Goal: Task Accomplishment & Management: Manage account settings

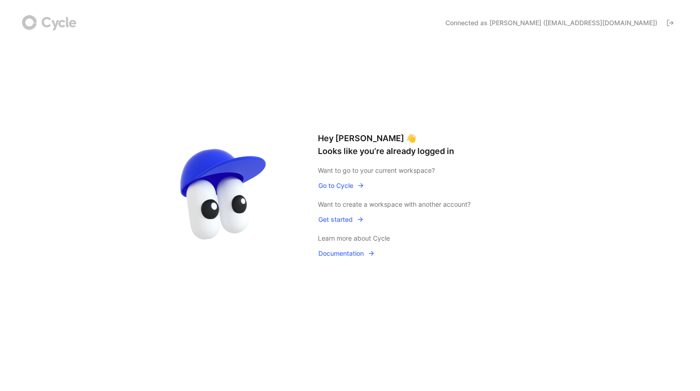
click at [638, 20] on span "Connected as [PERSON_NAME] ([EMAIL_ADDRESS][DOMAIN_NAME])" at bounding box center [551, 22] width 212 height 9
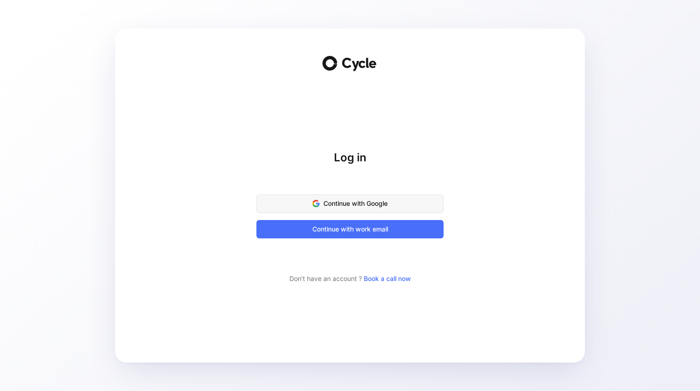
click at [387, 201] on span "Continue with Google" at bounding box center [350, 203] width 164 height 11
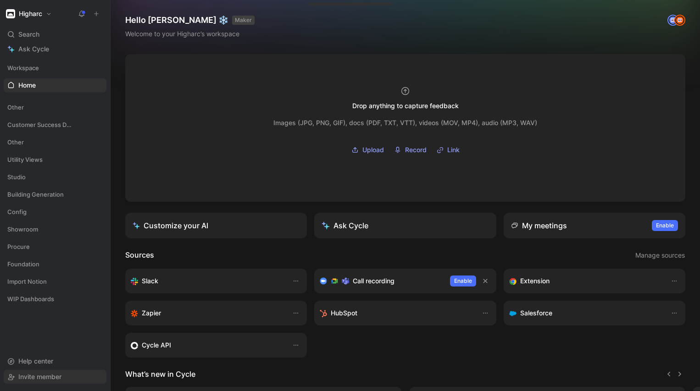
click at [27, 374] on span "Invite member" at bounding box center [39, 377] width 43 height 8
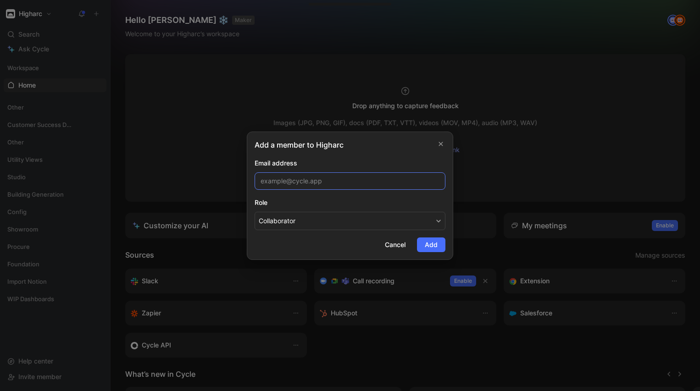
paste input "[EMAIL_ADDRESS][DOMAIN_NAME]"
type input "[EMAIL_ADDRESS][DOMAIN_NAME]"
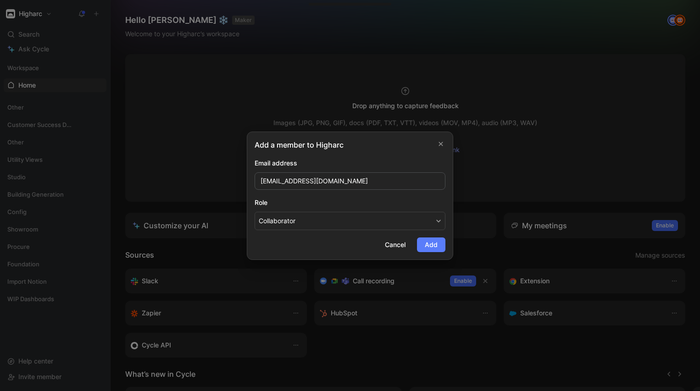
click at [430, 241] on span "Add" at bounding box center [431, 244] width 13 height 11
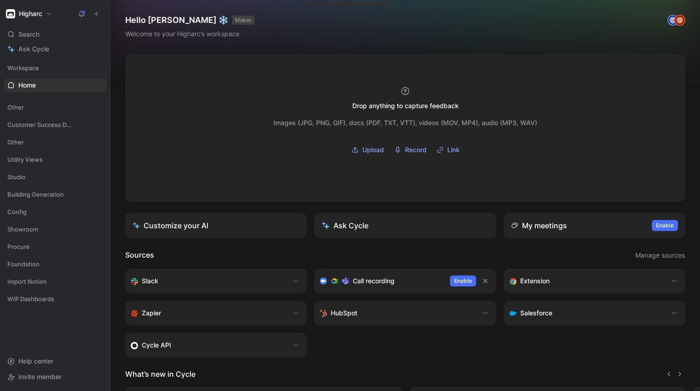
scroll to position [119, 0]
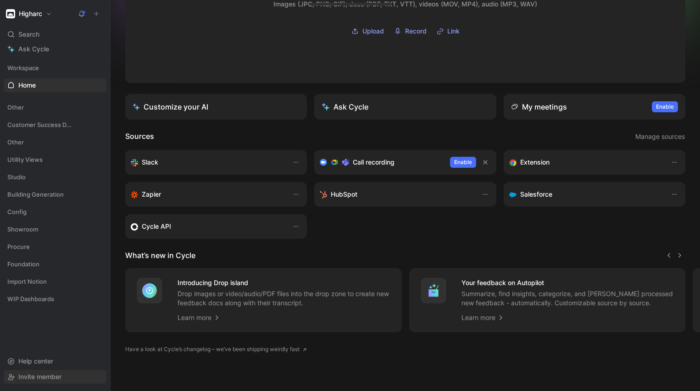
click at [41, 380] on span "Invite member" at bounding box center [39, 377] width 43 height 8
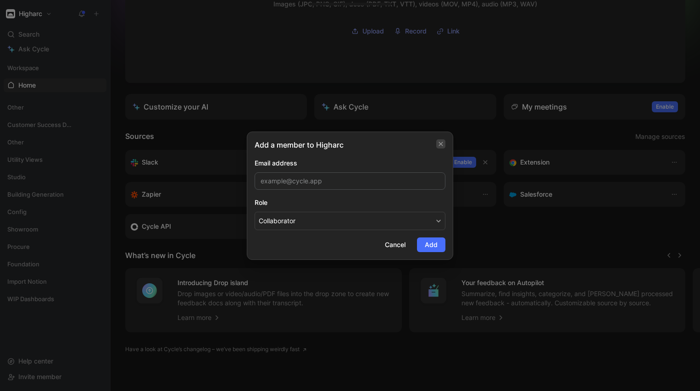
click at [440, 143] on icon "button" at bounding box center [441, 144] width 4 height 4
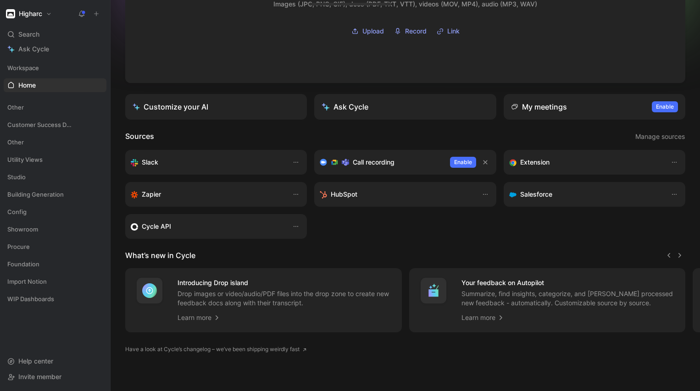
click at [37, 13] on h1 "Higharc" at bounding box center [30, 14] width 23 height 8
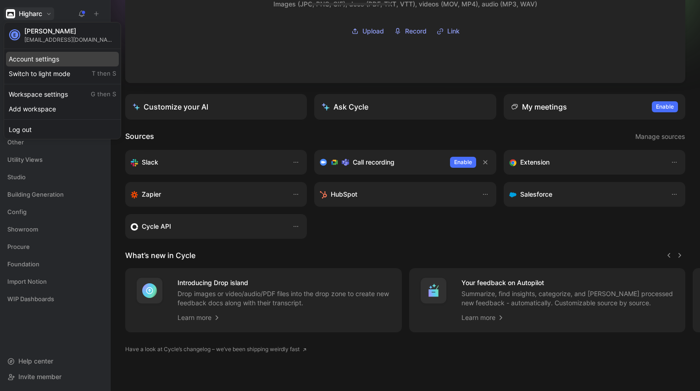
click at [34, 54] on div "Account settings" at bounding box center [62, 59] width 113 height 15
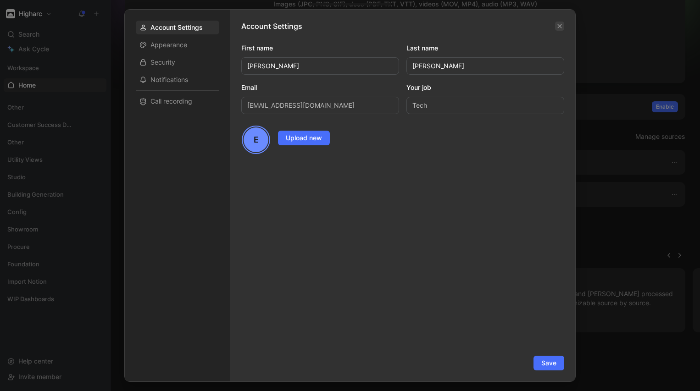
click at [560, 22] on button "button" at bounding box center [559, 26] width 9 height 9
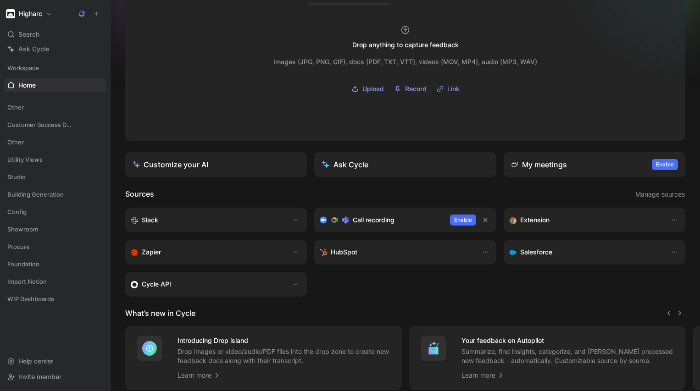
scroll to position [0, 0]
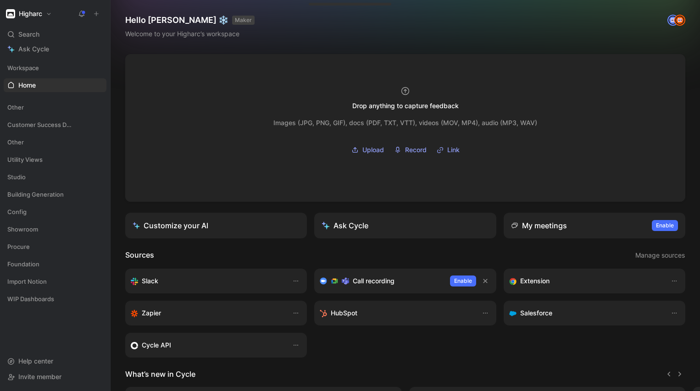
click at [671, 17] on img at bounding box center [672, 20] width 9 height 9
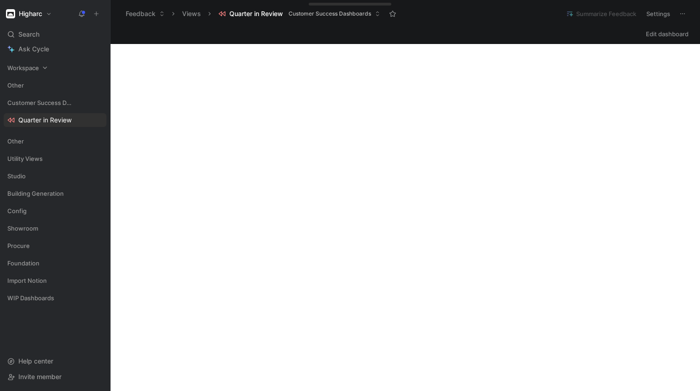
click at [22, 68] on span "Workspace" at bounding box center [23, 67] width 32 height 9
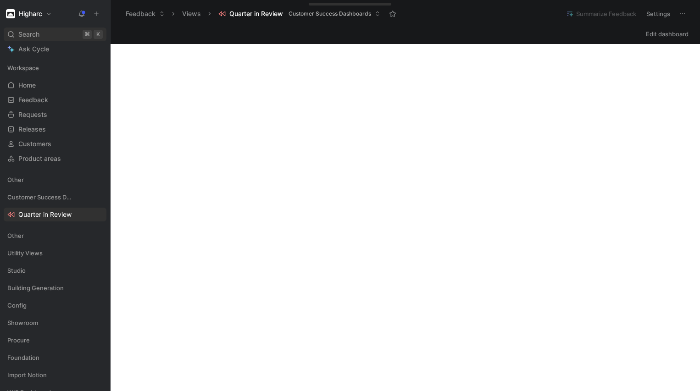
click at [26, 35] on span "Search" at bounding box center [28, 34] width 21 height 11
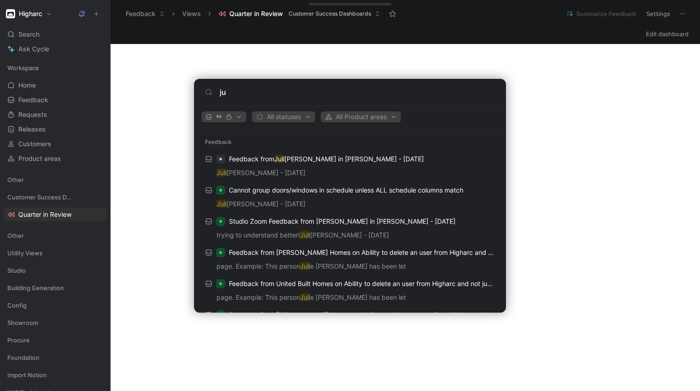
type input "j"
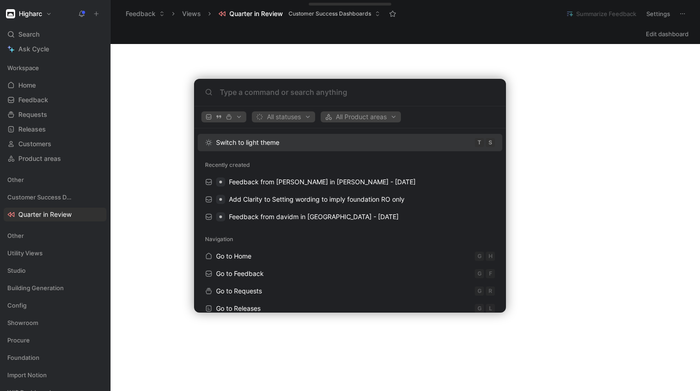
click at [105, 148] on body "Higharc Search ⌘ K Ask Cycle Workspace Home G then H Feedback G then F Requests…" at bounding box center [350, 195] width 700 height 391
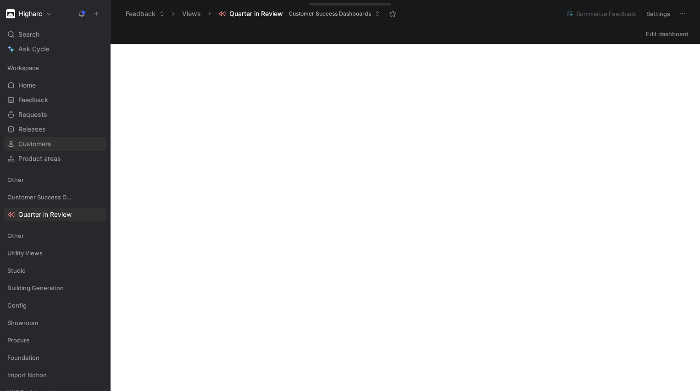
scroll to position [58, 0]
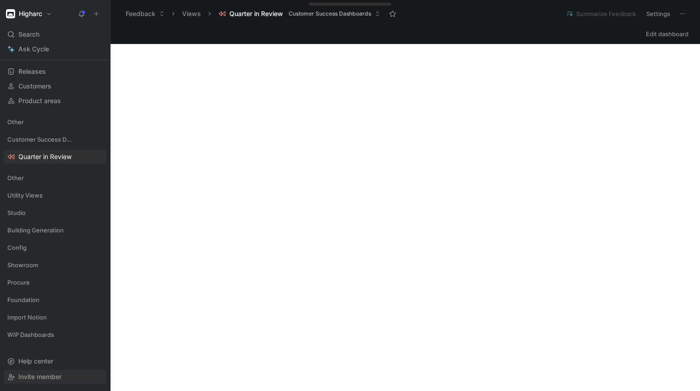
click at [17, 373] on div "Invite member" at bounding box center [55, 377] width 103 height 14
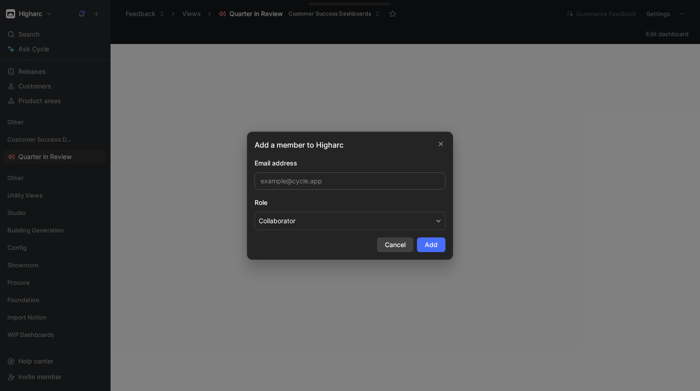
click at [387, 249] on span "Cancel" at bounding box center [395, 244] width 21 height 11
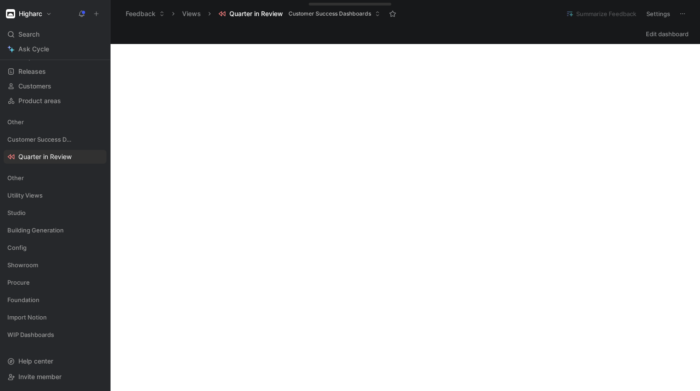
click at [687, 12] on button at bounding box center [682, 13] width 13 height 13
click at [15, 11] on button "Higharc" at bounding box center [29, 13] width 50 height 13
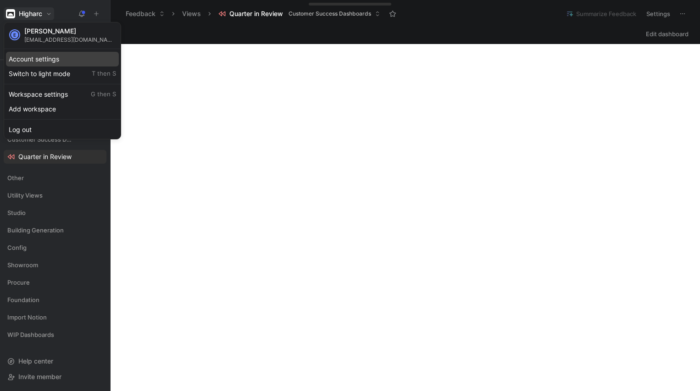
click at [23, 58] on div "Account settings" at bounding box center [62, 59] width 113 height 15
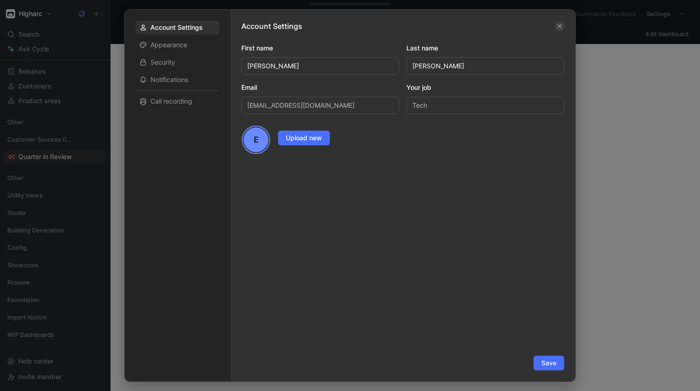
click at [559, 24] on icon "button" at bounding box center [560, 26] width 6 height 6
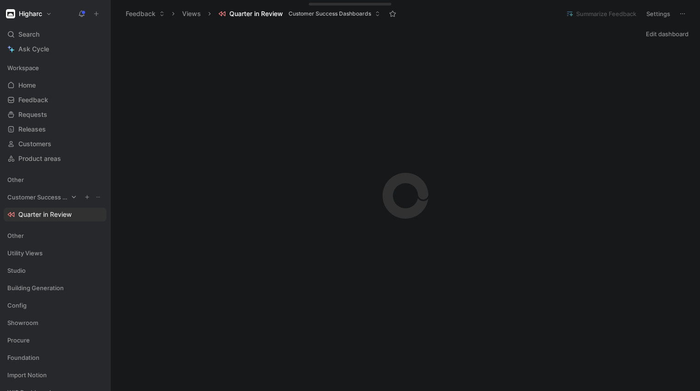
scroll to position [58, 0]
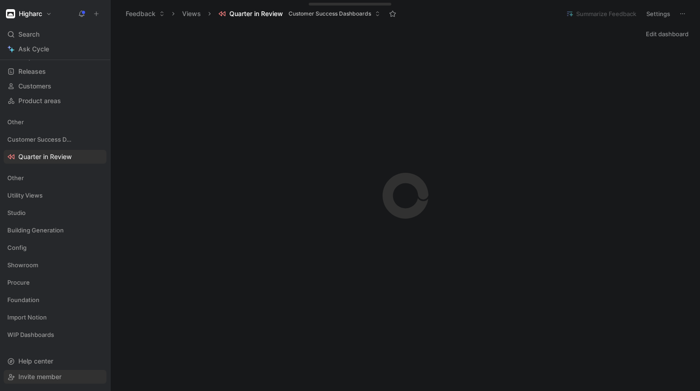
click at [32, 378] on span "Invite member" at bounding box center [39, 377] width 43 height 8
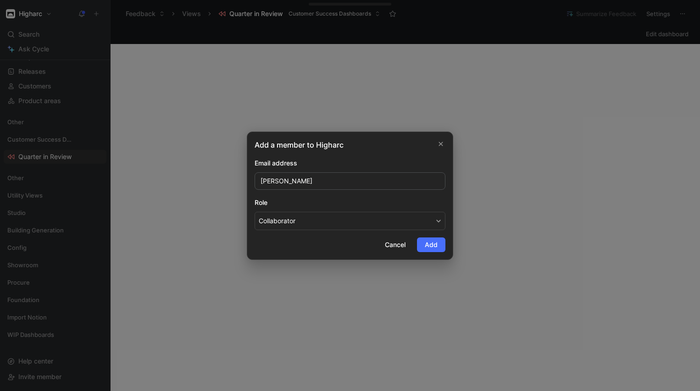
click at [291, 181] on input "Rebecca Resnic" at bounding box center [350, 180] width 191 height 17
click at [266, 182] on input "Rebeccaresnic" at bounding box center [350, 180] width 191 height 17
click at [313, 185] on input "rebeccaresnic" at bounding box center [350, 180] width 191 height 17
type input "rebeccaresnic@higharc.com"
click at [431, 245] on span "Add" at bounding box center [431, 244] width 13 height 11
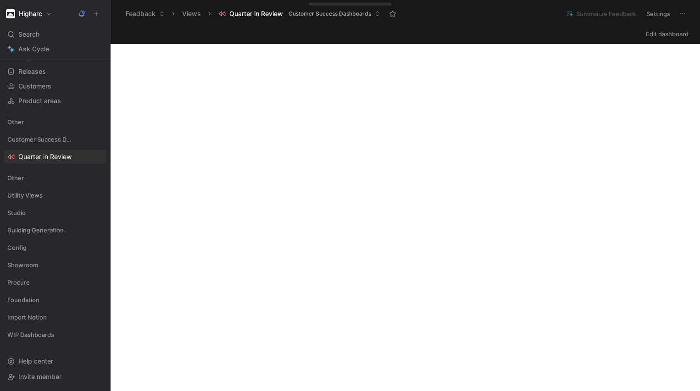
click at [38, 22] on div "Higharc Search ⌘ K Ask Cycle Workspace Home G then H Feedback G then F Requests…" at bounding box center [55, 195] width 110 height 391
click at [37, 16] on h1 "Higharc" at bounding box center [30, 14] width 23 height 8
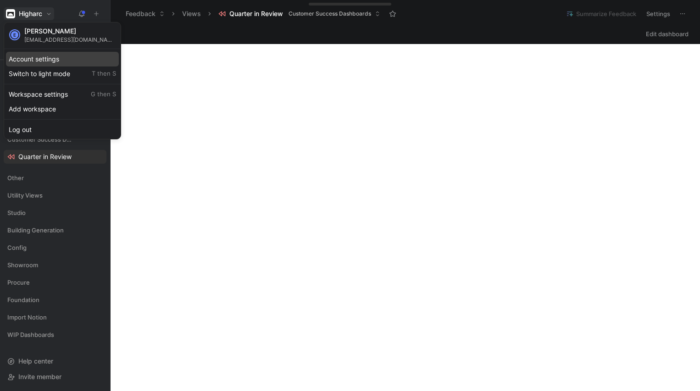
click at [36, 59] on div "Account settings" at bounding box center [62, 59] width 113 height 15
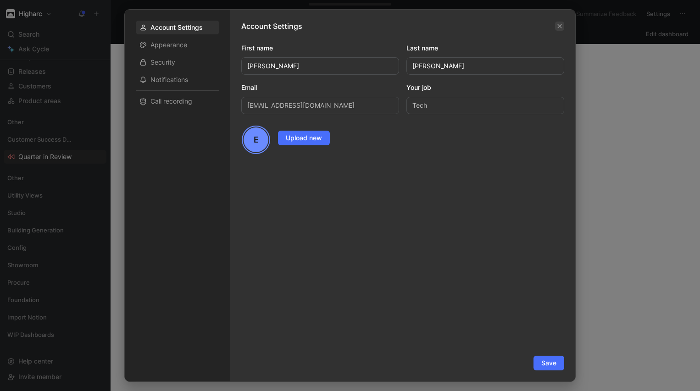
click at [559, 29] on button "button" at bounding box center [559, 26] width 9 height 9
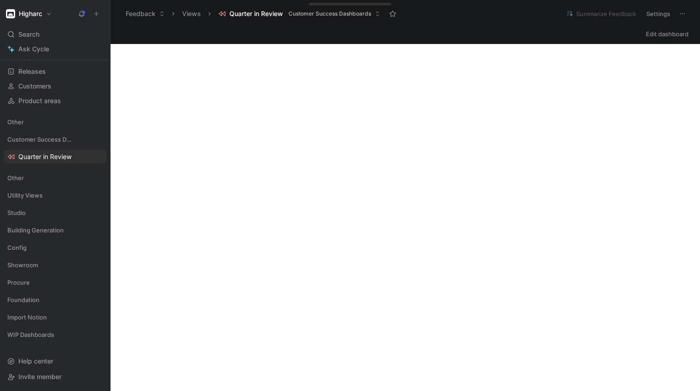
click at [683, 14] on icon at bounding box center [682, 13] width 7 height 7
click at [659, 14] on button "Settings" at bounding box center [658, 13] width 32 height 13
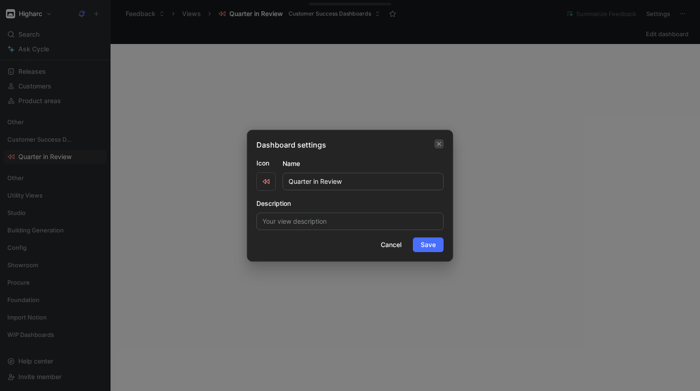
click at [440, 140] on icon "button" at bounding box center [439, 143] width 6 height 7
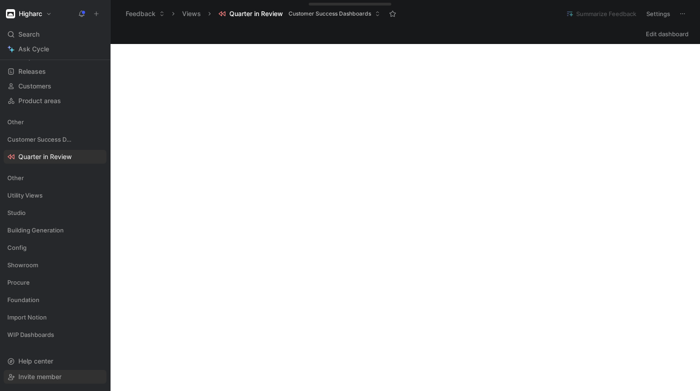
click at [30, 378] on span "Invite member" at bounding box center [39, 377] width 43 height 8
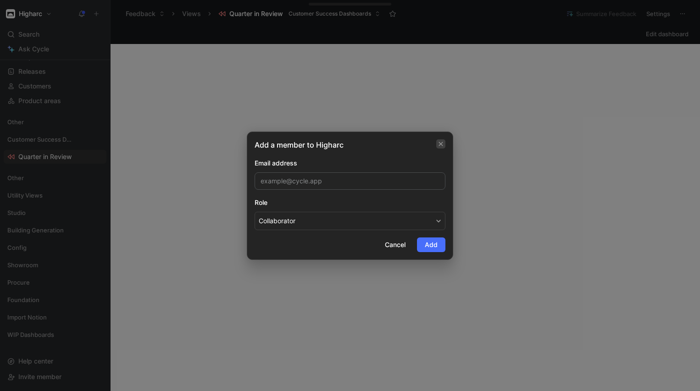
click at [438, 141] on icon "button" at bounding box center [441, 143] width 6 height 7
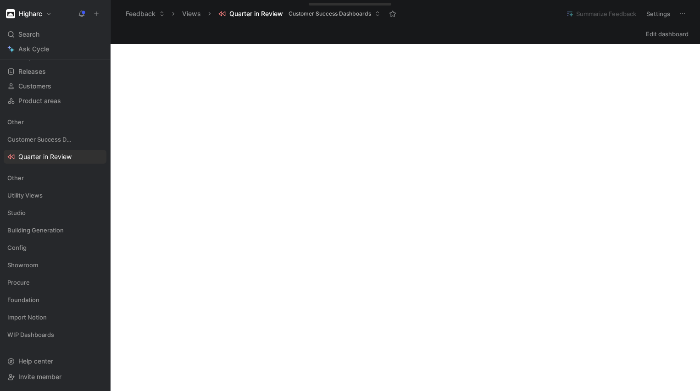
click at [191, 11] on button "Views" at bounding box center [191, 14] width 27 height 14
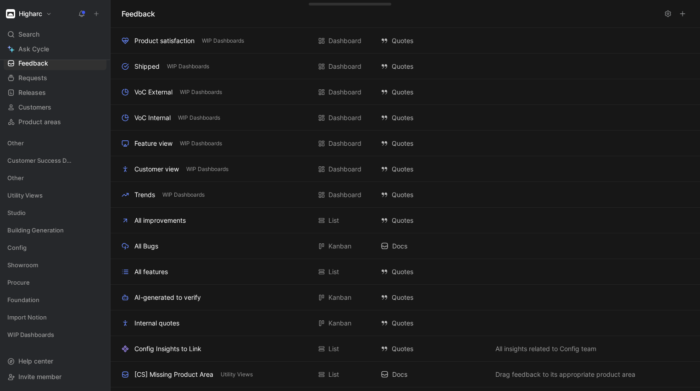
click at [668, 13] on icon at bounding box center [667, 13] width 7 height 7
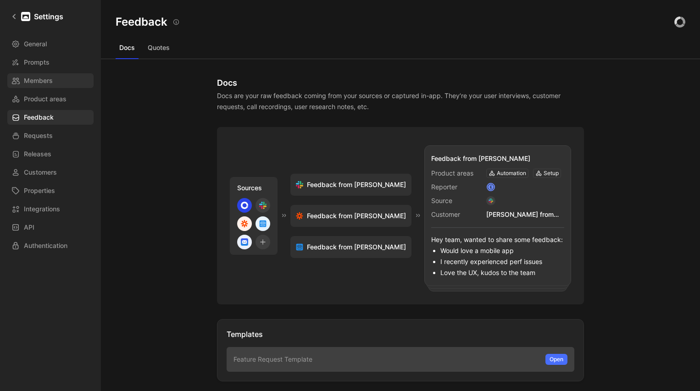
click at [32, 83] on span "Members" at bounding box center [38, 80] width 29 height 11
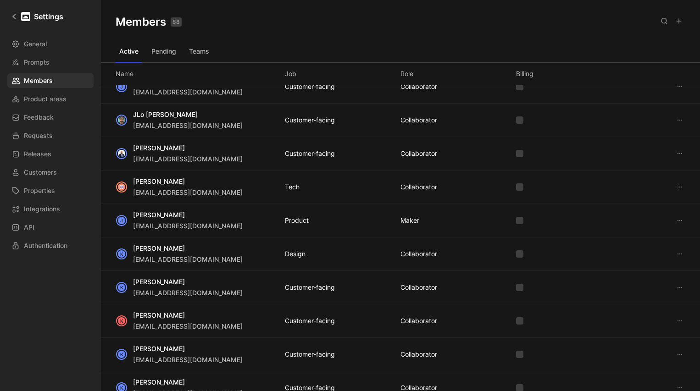
scroll to position [1224, 0]
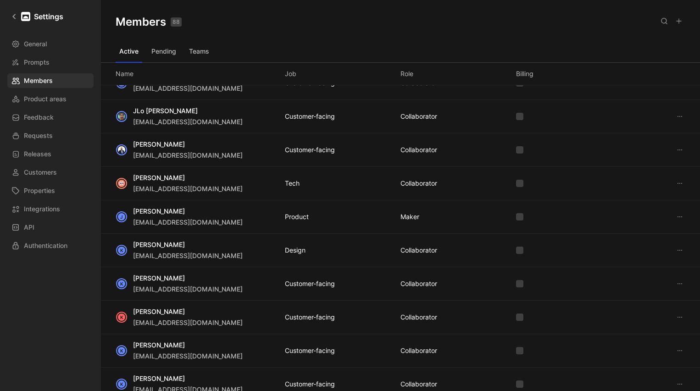
click at [159, 48] on button "Pending" at bounding box center [164, 51] width 32 height 15
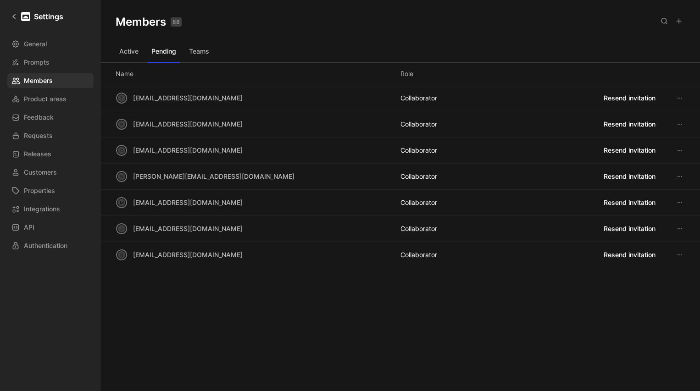
click at [681, 228] on icon at bounding box center [679, 228] width 7 height 7
click at [652, 259] on span "Remove" at bounding box center [650, 260] width 24 height 8
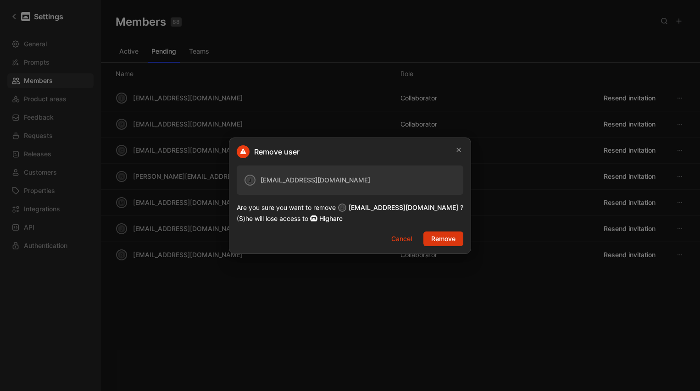
click at [431, 240] on span "Remove" at bounding box center [443, 238] width 24 height 11
